Goal: Information Seeking & Learning: Learn about a topic

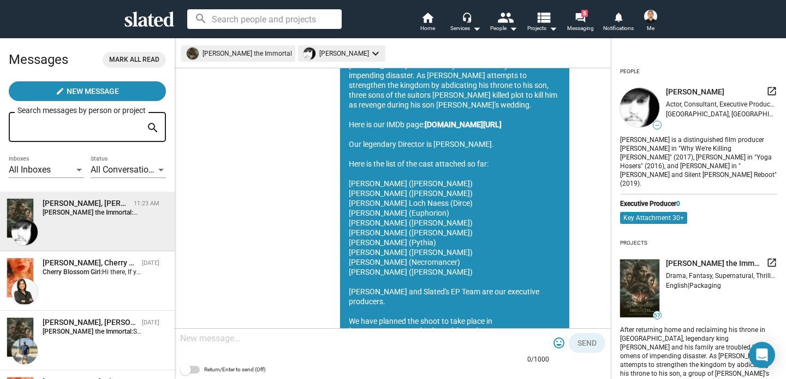
scroll to position [396, 0]
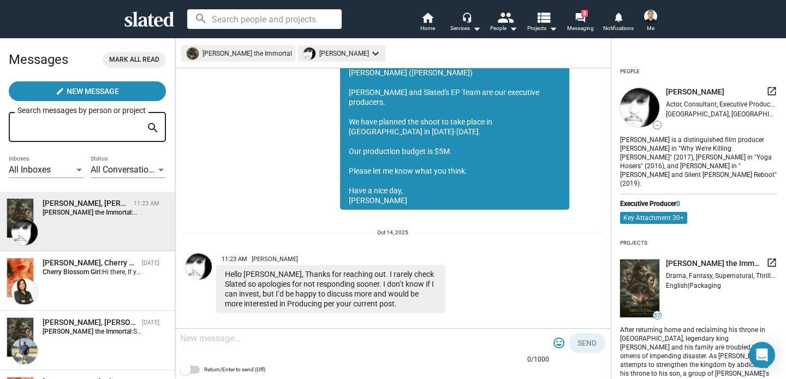
click at [775, 91] on mat-icon "launch" at bounding box center [772, 91] width 11 height 11
click at [550, 25] on mat-icon "view_list" at bounding box center [544, 17] width 16 height 16
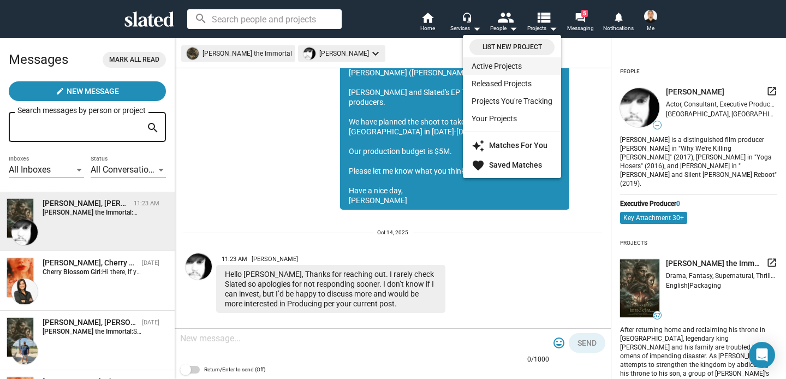
click at [489, 67] on link "Active Projects" at bounding box center [512, 65] width 98 height 17
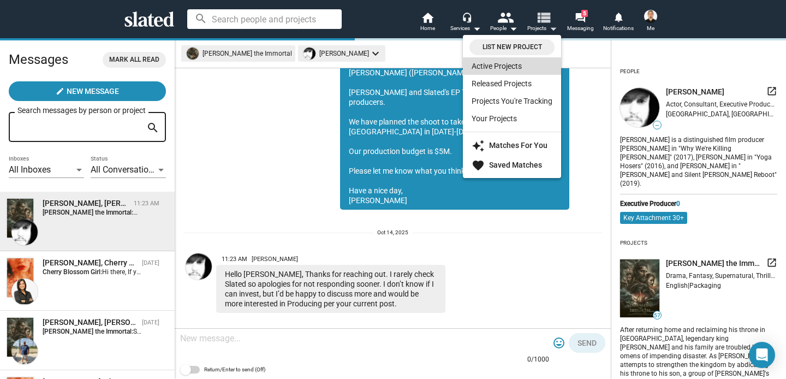
scroll to position [0, 0]
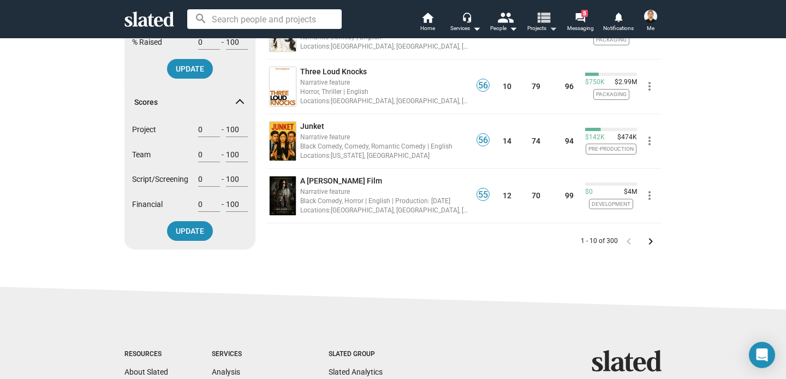
scroll to position [475, 0]
click at [651, 240] on mat-icon "keyboard_arrow_right" at bounding box center [650, 240] width 13 height 13
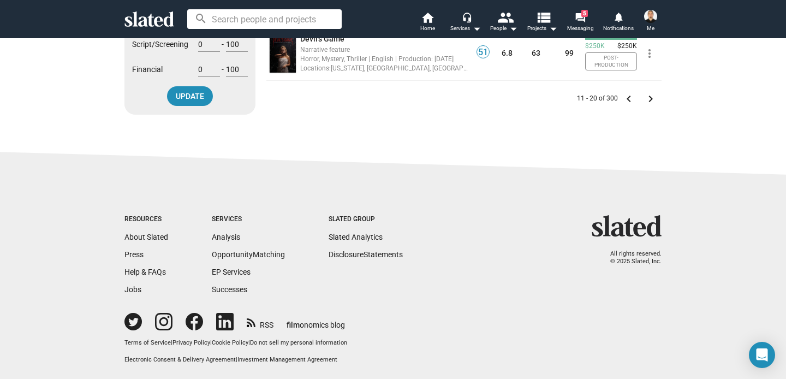
scroll to position [560, 0]
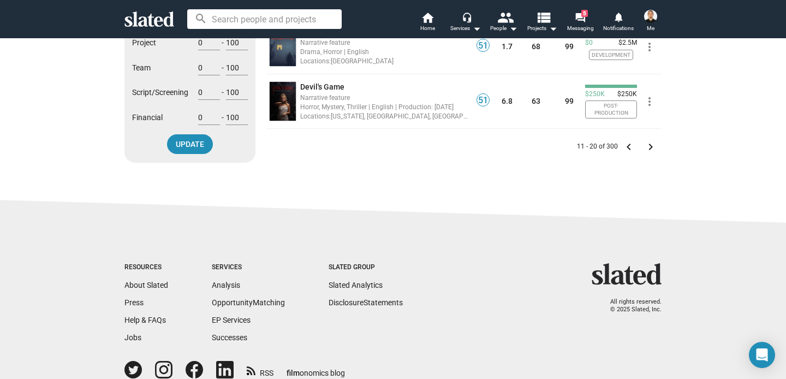
click at [650, 149] on mat-icon "keyboard_arrow_right" at bounding box center [650, 146] width 13 height 13
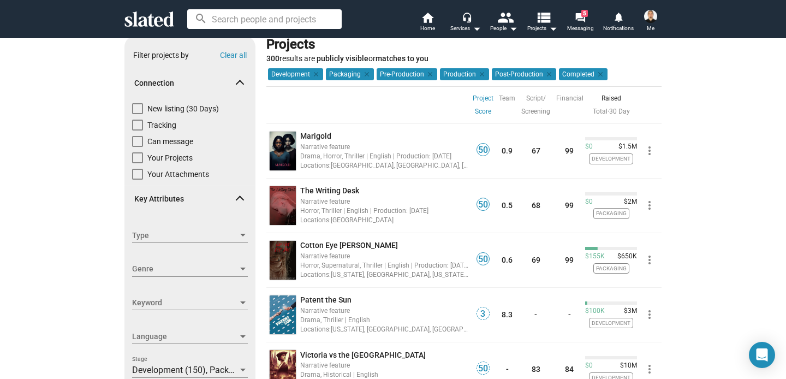
scroll to position [25, 0]
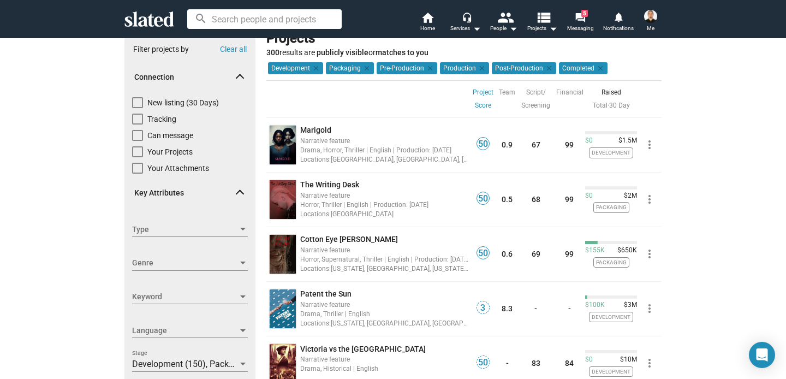
click at [141, 100] on span at bounding box center [137, 102] width 11 height 11
click at [138, 108] on input "New listing (30 Days)" at bounding box center [137, 108] width 1 height 1
checkbox input "true"
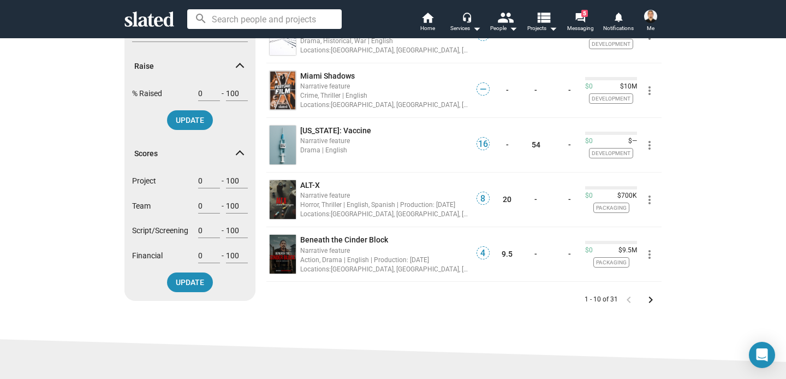
scroll to position [441, 0]
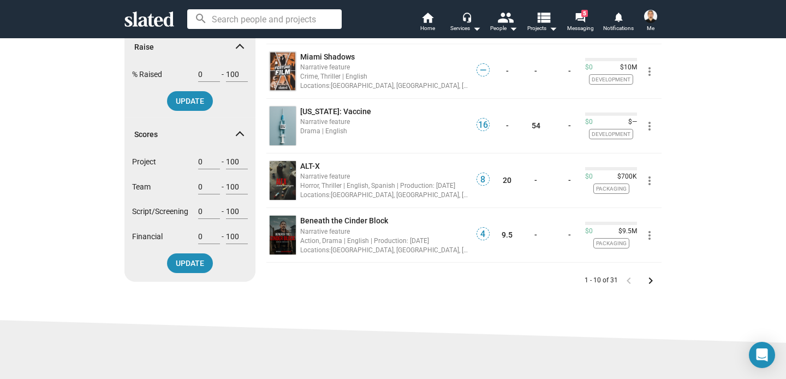
click at [652, 281] on mat-icon "keyboard_arrow_right" at bounding box center [650, 280] width 13 height 13
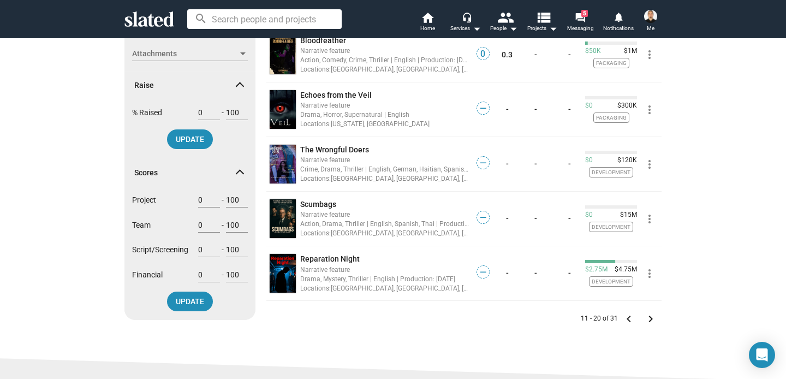
scroll to position [402, 0]
click at [649, 320] on mat-icon "keyboard_arrow_right" at bounding box center [650, 319] width 13 height 13
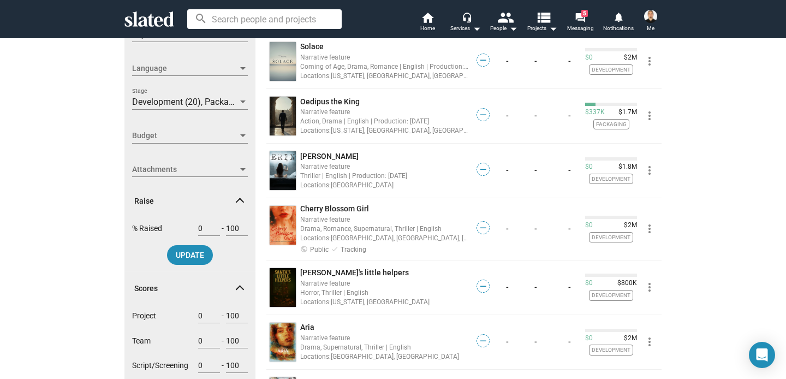
scroll to position [286, 0]
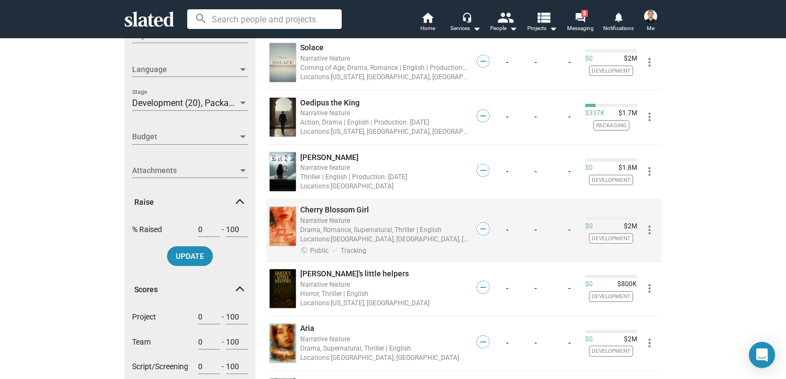
click at [345, 210] on span "Cherry Blossom Girl" at bounding box center [334, 209] width 69 height 9
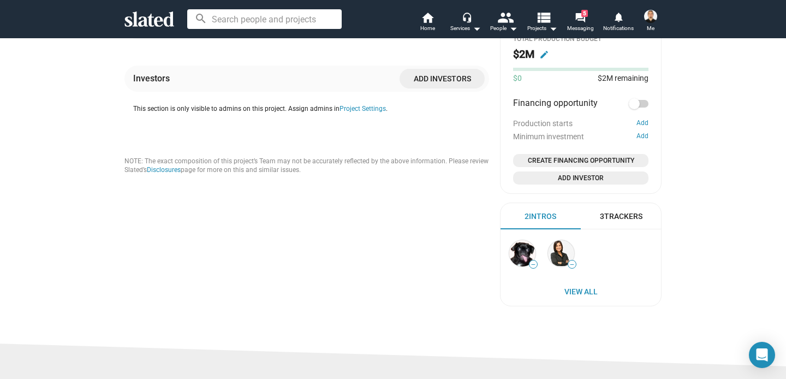
scroll to position [542, 0]
click at [626, 215] on div "3 Trackers" at bounding box center [621, 216] width 43 height 10
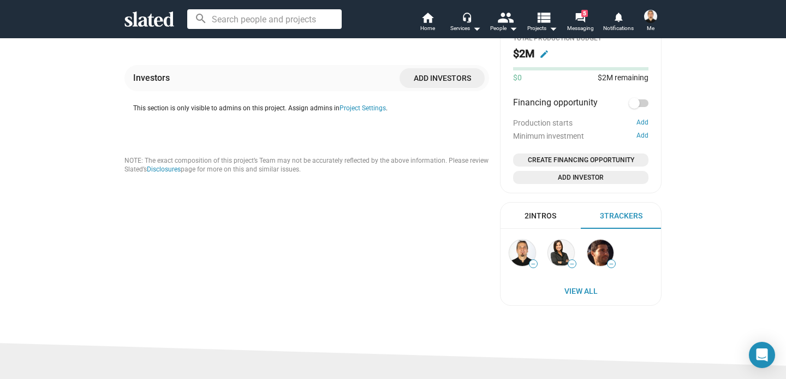
click at [552, 212] on div "2 Intros" at bounding box center [541, 216] width 32 height 10
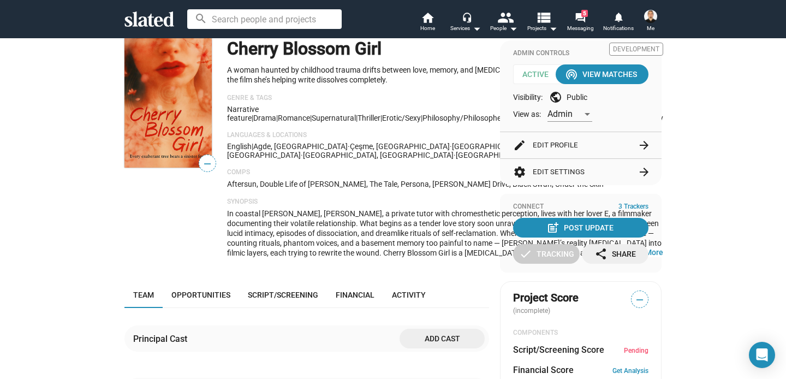
scroll to position [0, 0]
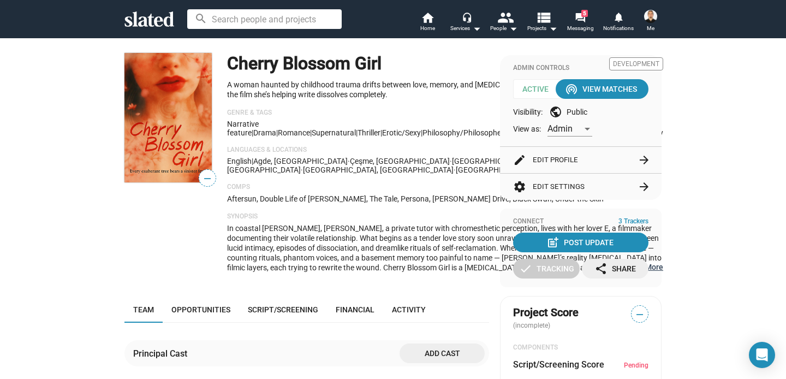
click at [625, 272] on button "… Show More" at bounding box center [644, 267] width 38 height 10
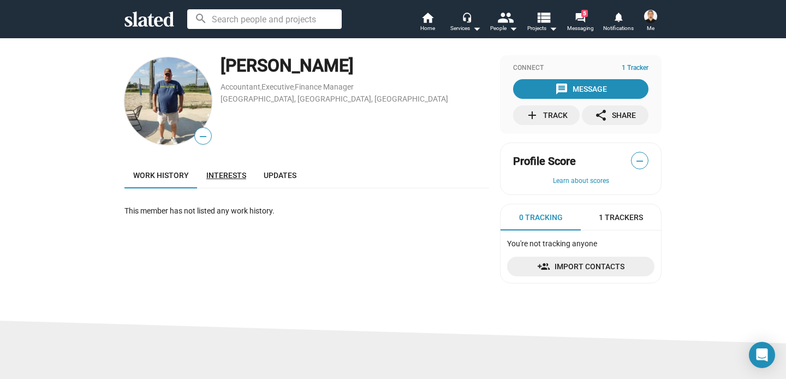
click at [221, 174] on span "Interests" at bounding box center [226, 175] width 40 height 9
